Goal: Task Accomplishment & Management: Use online tool/utility

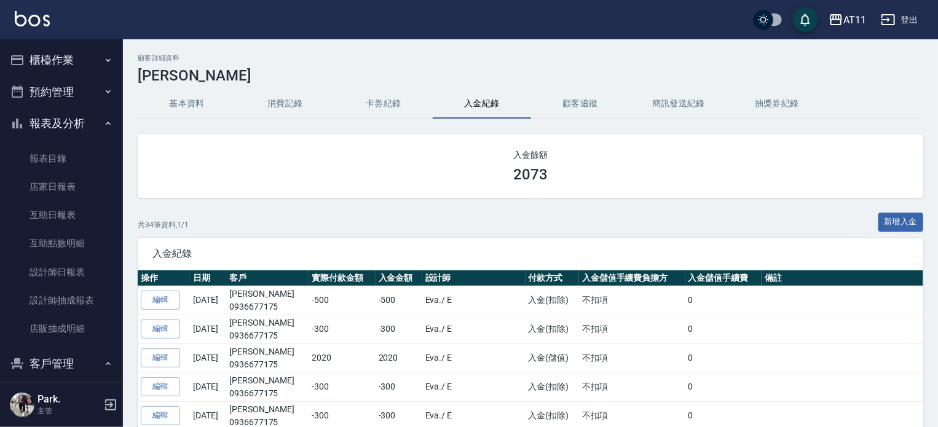
scroll to position [106, 0]
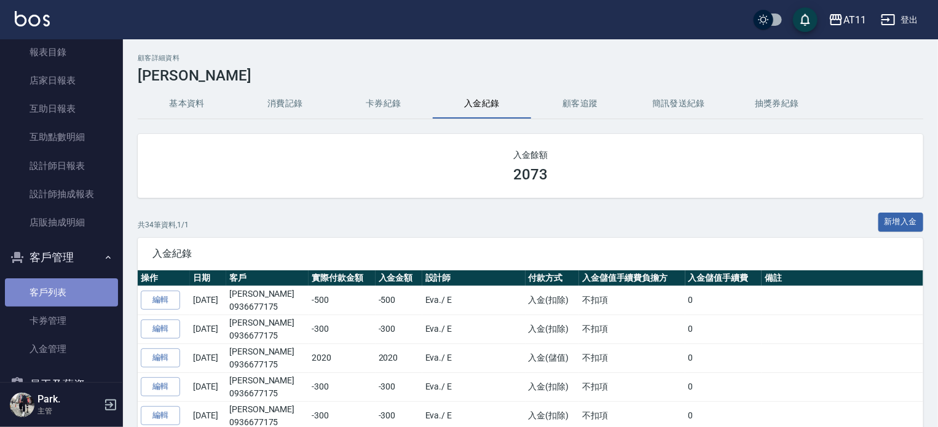
click at [71, 299] on link "客戶列表" at bounding box center [61, 292] width 113 height 28
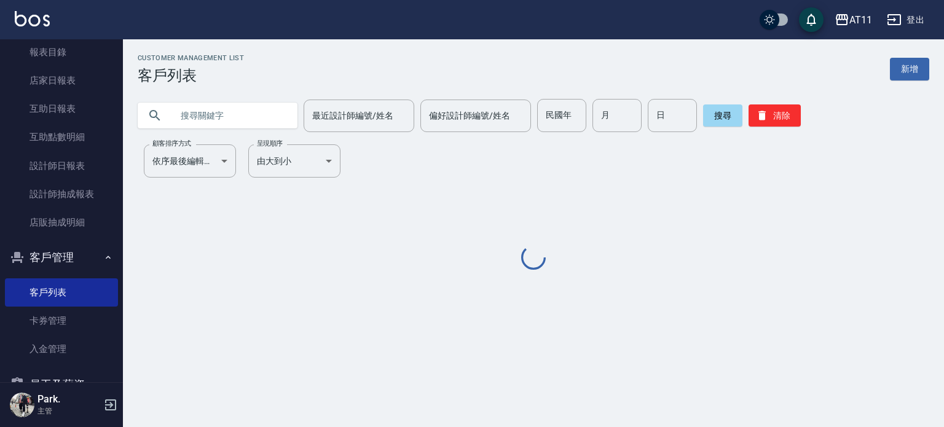
click at [206, 117] on input "text" at bounding box center [230, 115] width 116 height 33
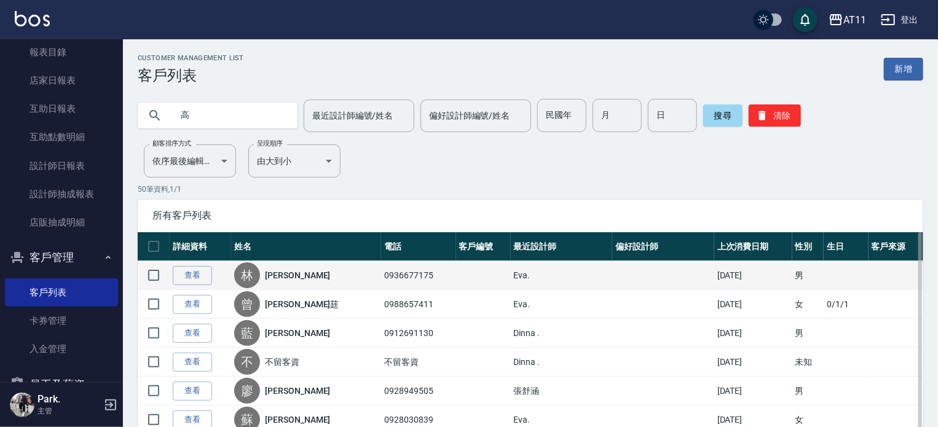
type input "高"
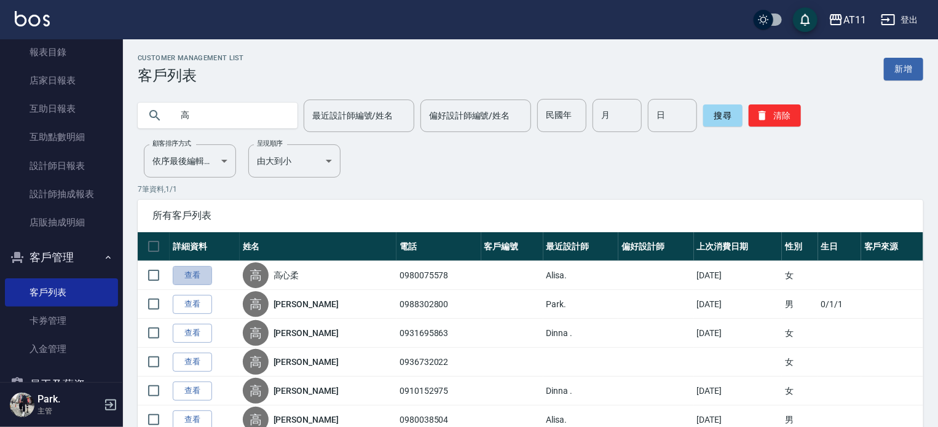
drag, startPoint x: 187, startPoint y: 277, endPoint x: 203, endPoint y: 280, distance: 15.7
click at [189, 277] on link "查看" at bounding box center [192, 275] width 39 height 19
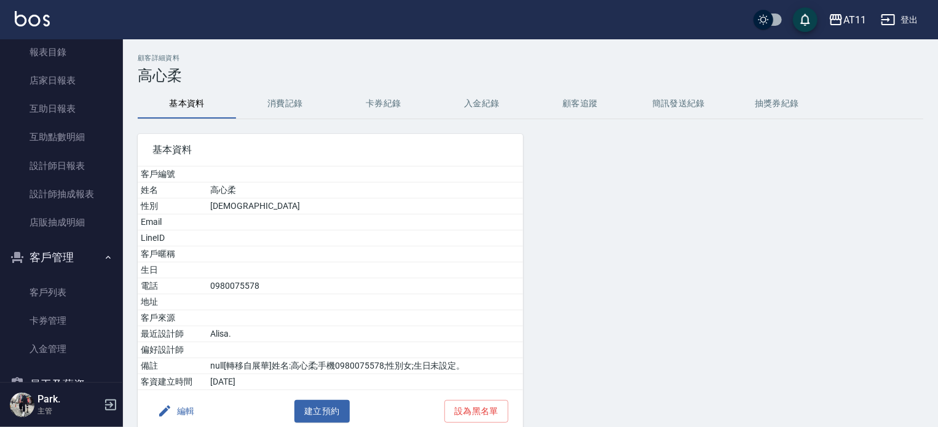
drag, startPoint x: 476, startPoint y: 103, endPoint x: 487, endPoint y: 122, distance: 22.3
click at [477, 103] on button "入金紀錄" at bounding box center [482, 103] width 98 height 29
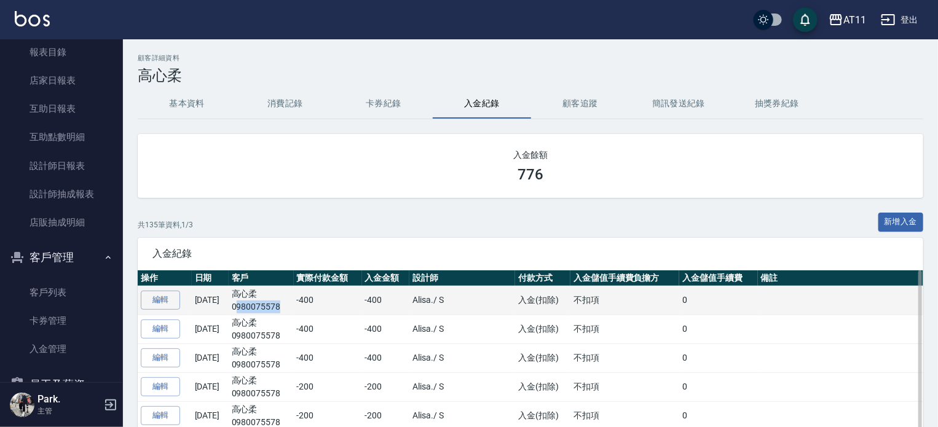
drag, startPoint x: 293, startPoint y: 308, endPoint x: 252, endPoint y: 312, distance: 41.3
click at [252, 312] on p "0980075578" at bounding box center [261, 306] width 59 height 13
click at [317, 312] on td "-400" at bounding box center [328, 300] width 68 height 29
drag, startPoint x: 308, startPoint y: 310, endPoint x: 253, endPoint y: 307, distance: 54.8
click at [253, 307] on tr "編輯 [DATE] 高心柔 0980075578 -400 -400 Alisa. / S 入金(扣除) 不扣項 0" at bounding box center [530, 300] width 785 height 29
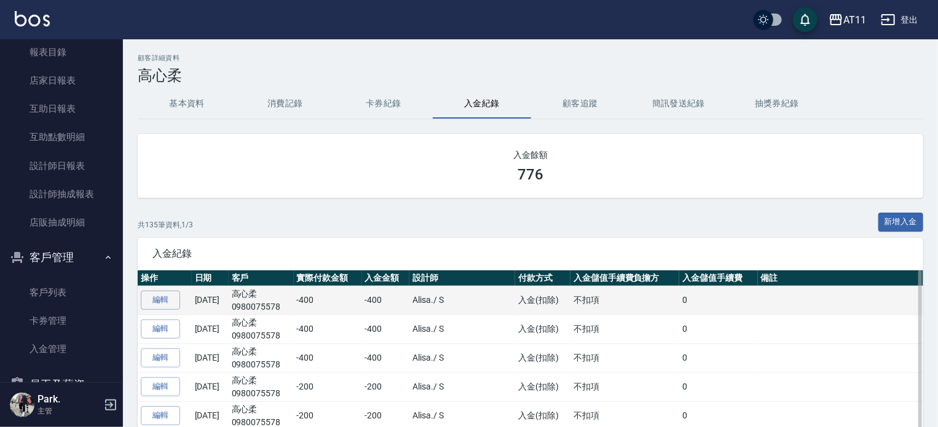
click at [313, 305] on td "-400" at bounding box center [328, 300] width 68 height 29
drag, startPoint x: 308, startPoint y: 305, endPoint x: 246, endPoint y: 308, distance: 61.6
click at [246, 308] on tr "編輯 [DATE] 高心柔 0980075578 -400 -400 Alisa. / S 入金(扣除) 不扣項 0" at bounding box center [530, 300] width 785 height 29
copy p "0980075578"
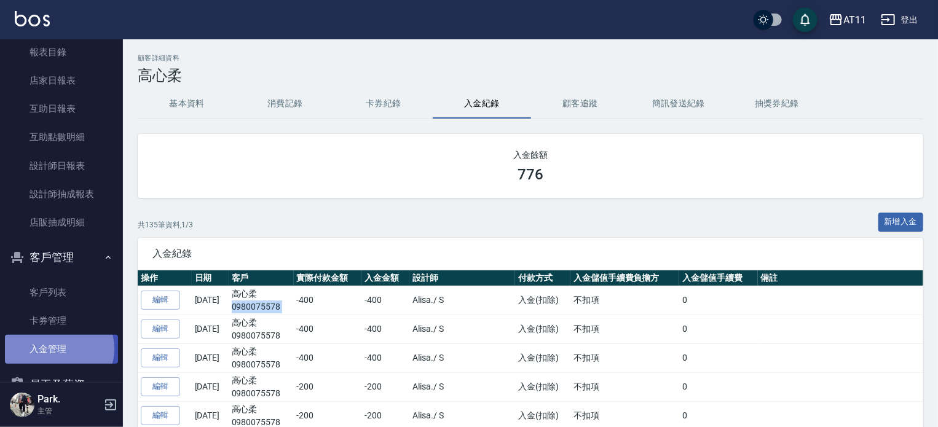
click at [57, 349] on link "入金管理" at bounding box center [61, 349] width 113 height 28
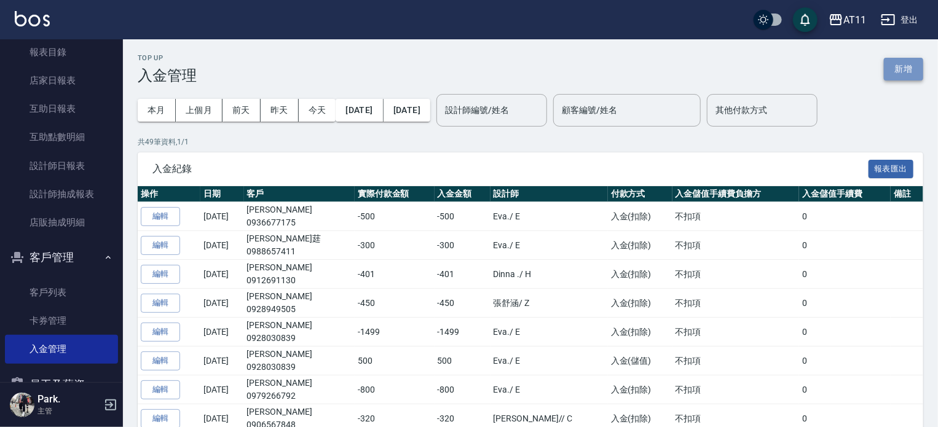
click at [892, 68] on button "新增" at bounding box center [903, 69] width 39 height 23
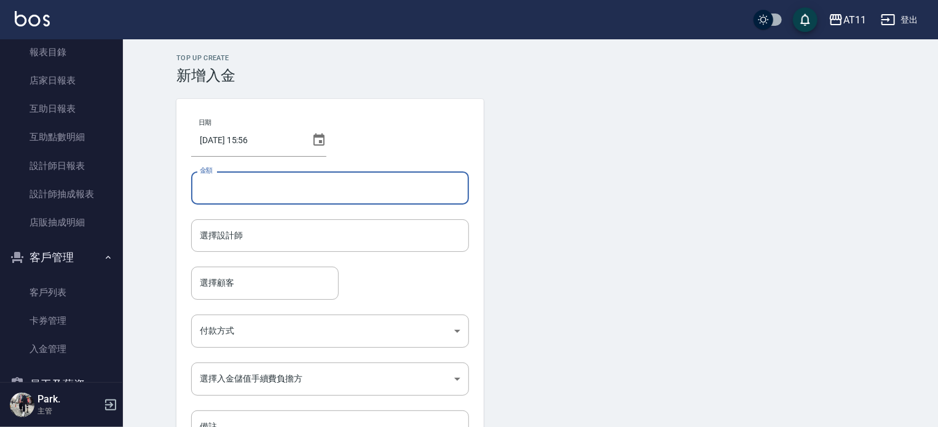
click at [377, 184] on input "金額" at bounding box center [330, 187] width 278 height 33
click at [280, 246] on div "選擇設計師" at bounding box center [330, 235] width 278 height 33
type input "-400"
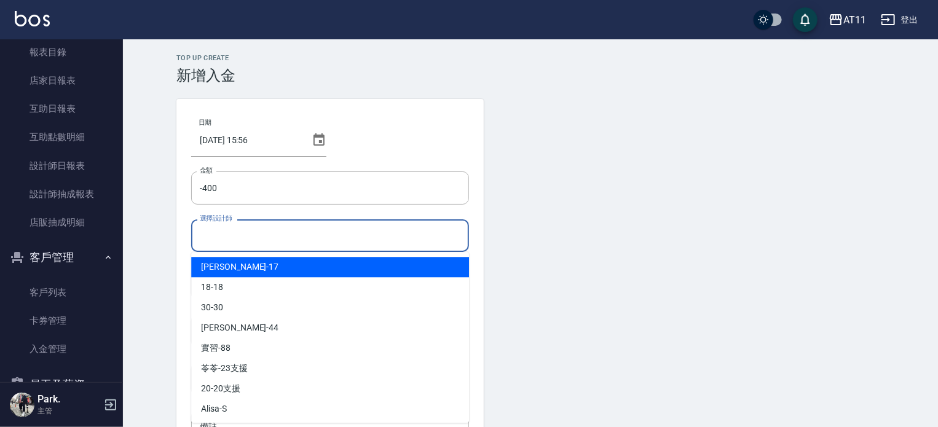
type input "ㄎ"
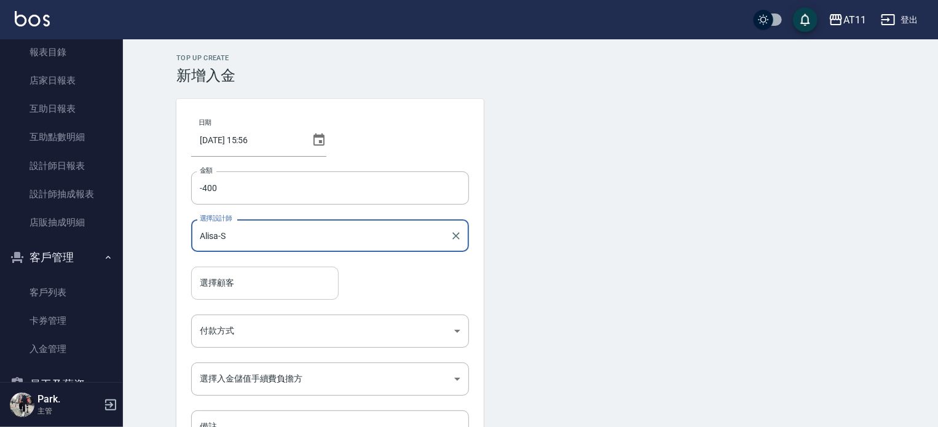
type input "Alisa-S"
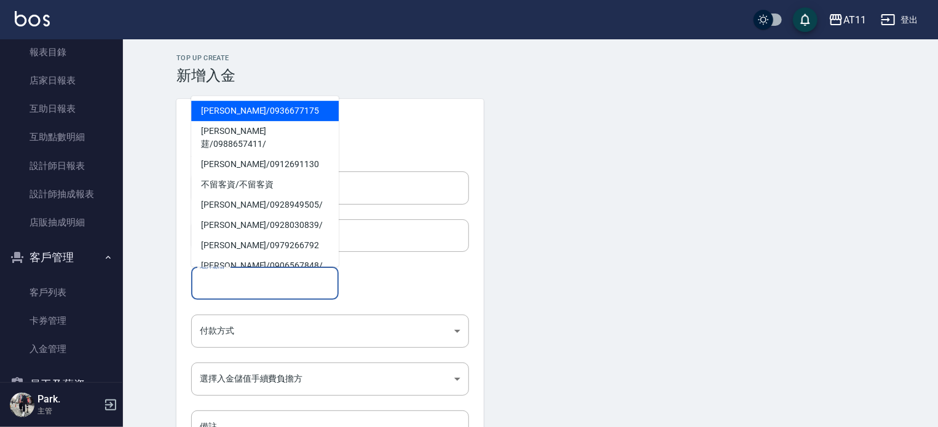
click at [246, 289] on input "選擇顧客" at bounding box center [265, 283] width 136 height 22
drag, startPoint x: 221, startPoint y: 273, endPoint x: 218, endPoint y: 282, distance: 9.1
paste input "0980075578"
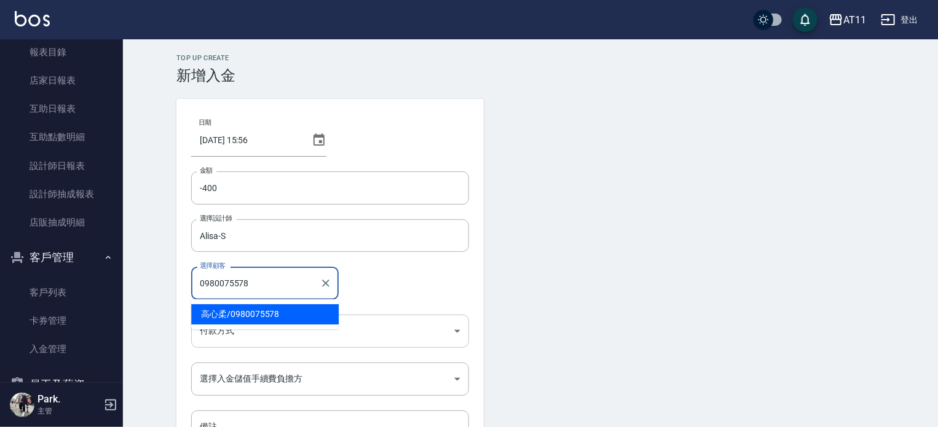
click at [255, 313] on span "高心柔 / 0980075578" at bounding box center [264, 314] width 147 height 20
type input "高心柔/0980075578"
click at [267, 330] on body "AT11 登出 櫃檯作業 打帳單 帳單列表 現金收支登錄 材料自購登錄 每日結帳 排班表 現場電腦打卡 掃碼打卡 預約管理 預約管理 單日預約紀錄 單週預約紀…" at bounding box center [469, 255] width 938 height 510
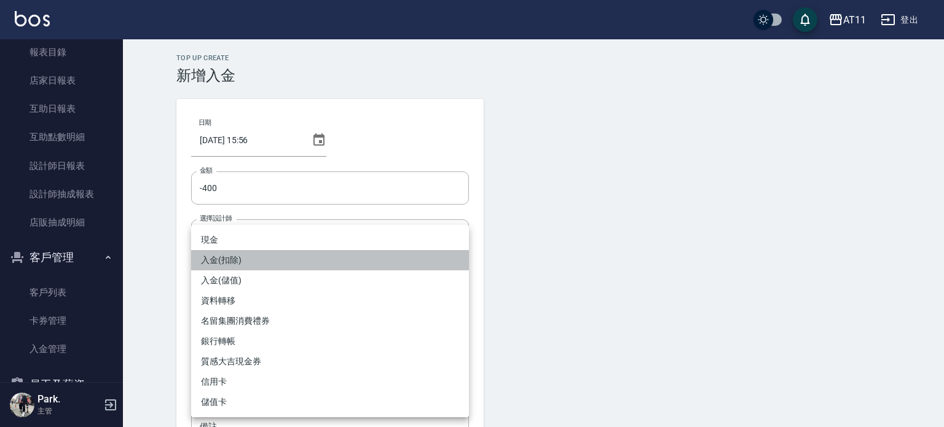
click at [282, 262] on li "入金(扣除)" at bounding box center [330, 260] width 278 height 20
type input "入金(扣除)"
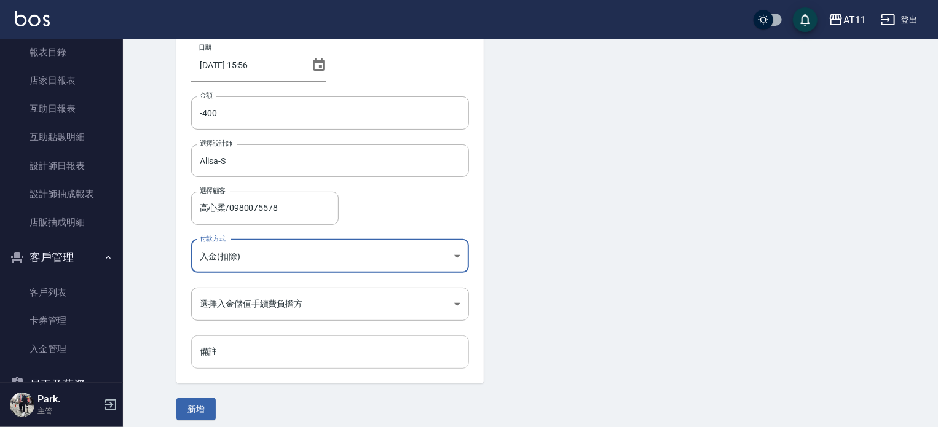
scroll to position [83, 0]
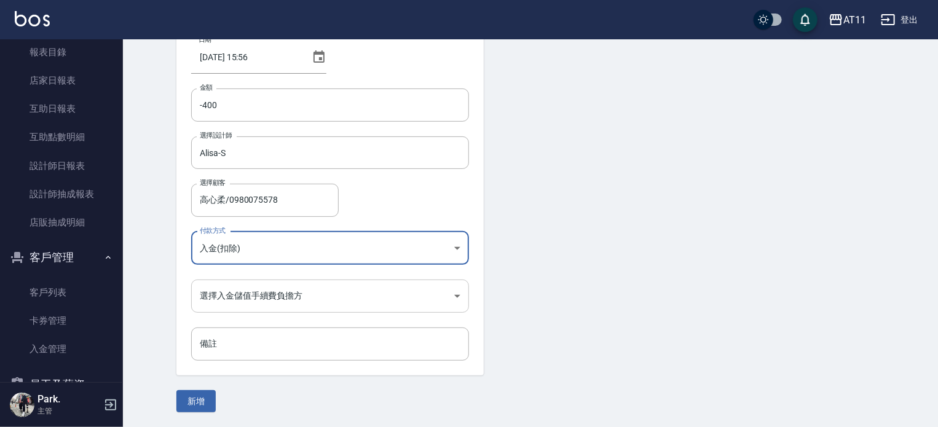
click at [296, 302] on body "AT11 登出 櫃檯作業 打帳單 帳單列表 現金收支登錄 材料自購登錄 每日結帳 排班表 現場電腦打卡 掃碼打卡 預約管理 預約管理 單日預約紀錄 單週預約紀…" at bounding box center [469, 172] width 938 height 510
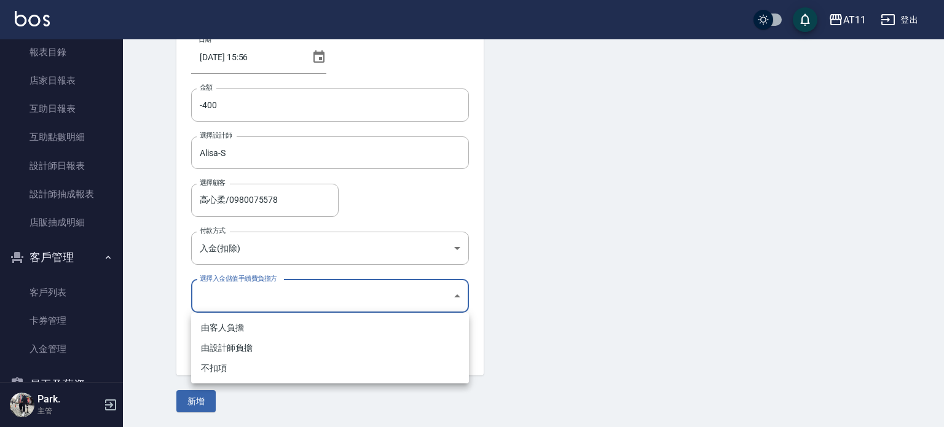
click at [294, 363] on li "不扣項" at bounding box center [330, 368] width 278 height 20
type input "WITHOUTHANDLINGFEE"
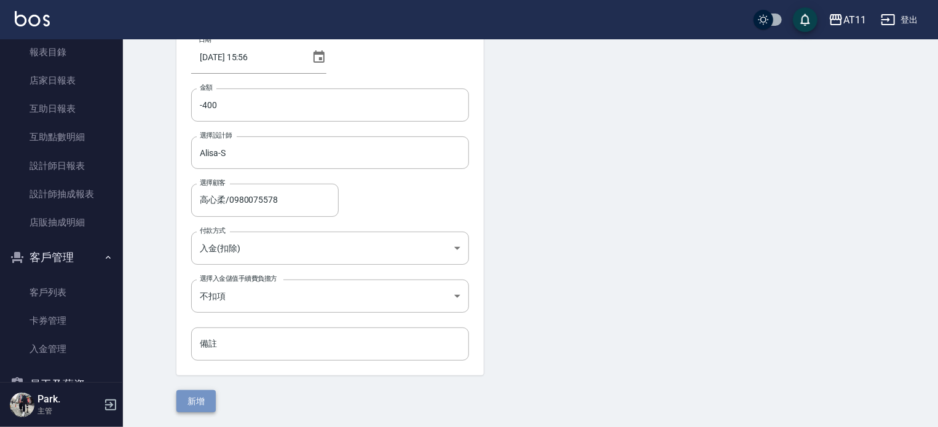
click at [202, 400] on button "新增" at bounding box center [195, 401] width 39 height 23
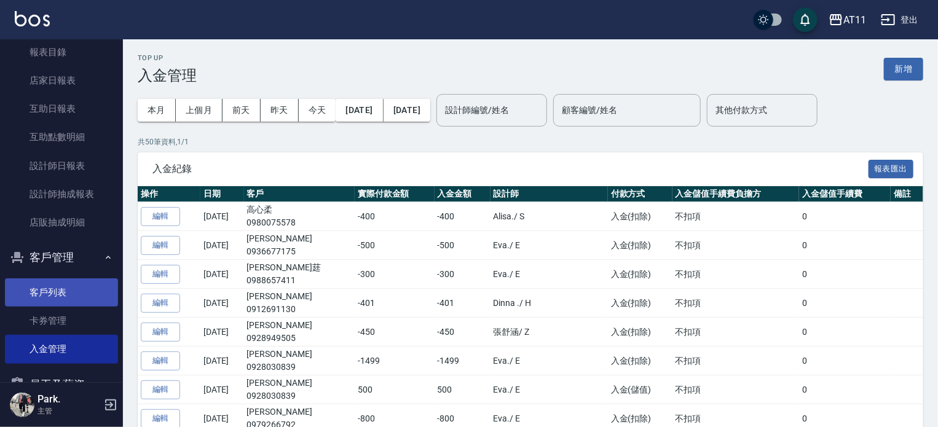
drag, startPoint x: 48, startPoint y: 289, endPoint x: 87, endPoint y: 288, distance: 39.4
click at [48, 289] on link "客戶列表" at bounding box center [61, 292] width 113 height 28
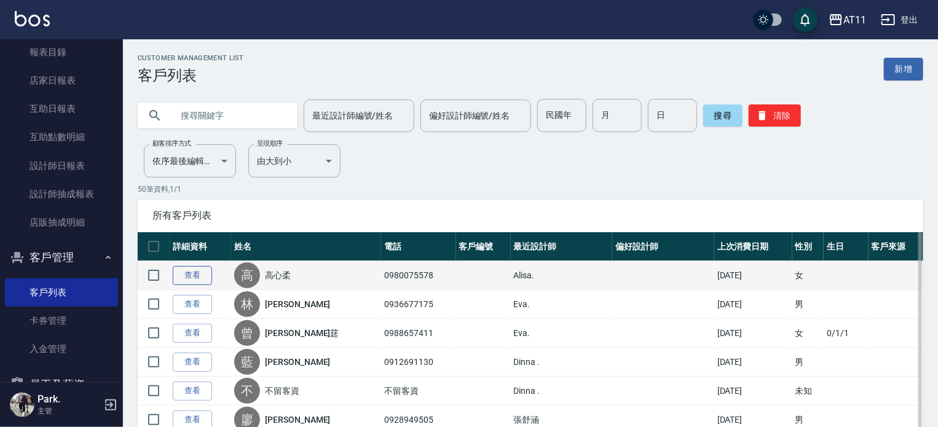
click at [187, 273] on link "查看" at bounding box center [192, 275] width 39 height 19
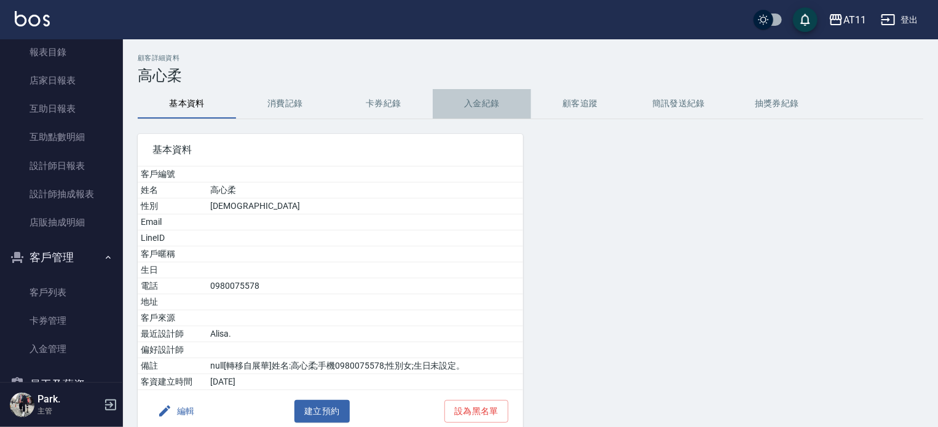
click at [489, 108] on button "入金紀錄" at bounding box center [482, 103] width 98 height 29
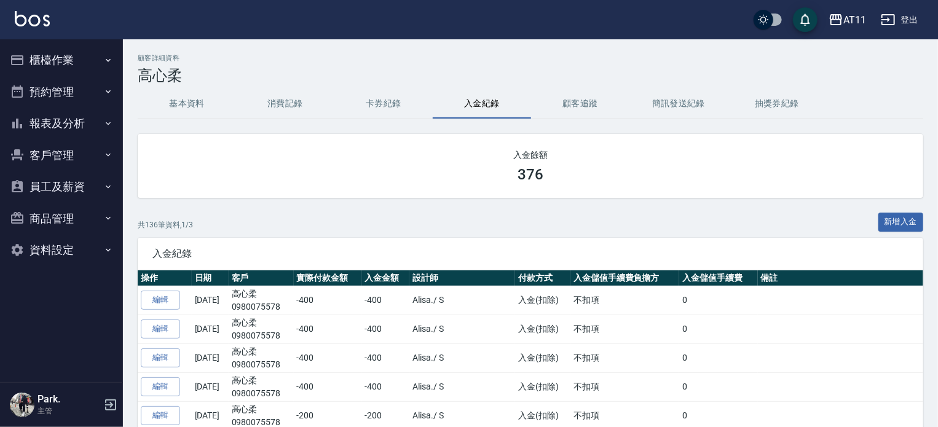
click at [45, 128] on button "報表及分析" at bounding box center [61, 124] width 113 height 32
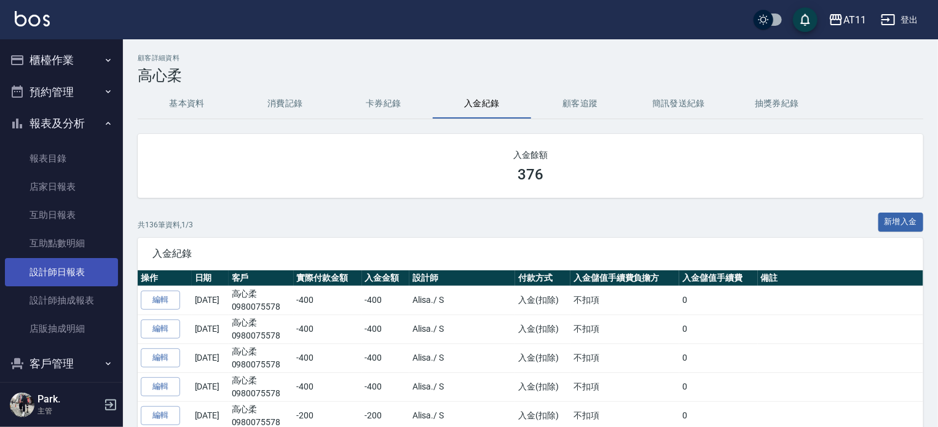
click at [92, 263] on link "設計師日報表" at bounding box center [61, 272] width 113 height 28
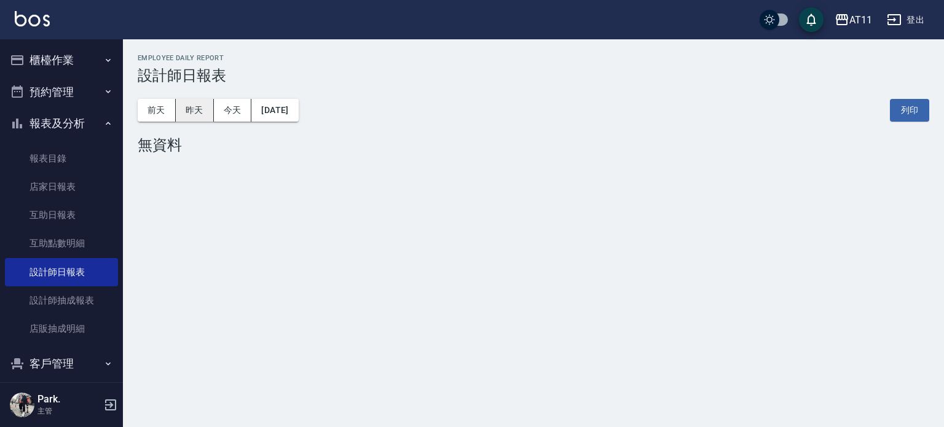
click at [198, 110] on button "昨天" at bounding box center [195, 110] width 38 height 23
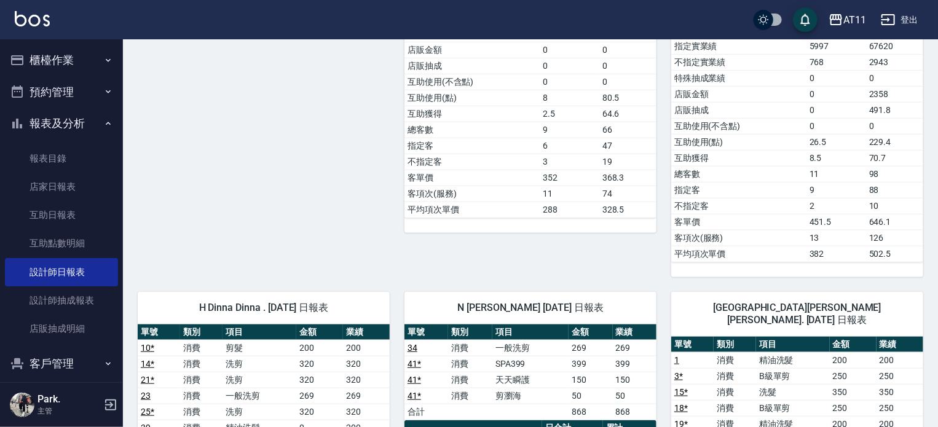
scroll to position [307, 0]
